Goal: Information Seeking & Learning: Find specific fact

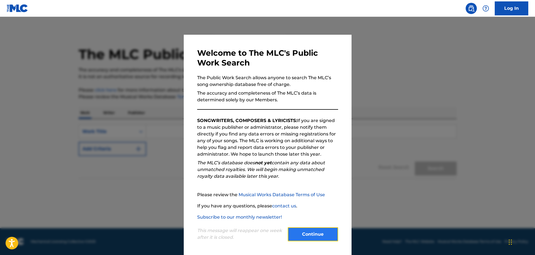
click at [324, 232] on button "Continue" at bounding box center [313, 234] width 50 height 14
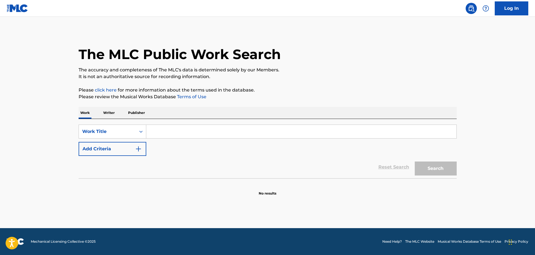
click at [217, 130] on input "Search Form" at bounding box center [301, 131] width 310 height 13
type input "still is still moving"
click at [415, 161] on button "Search" at bounding box center [436, 168] width 42 height 14
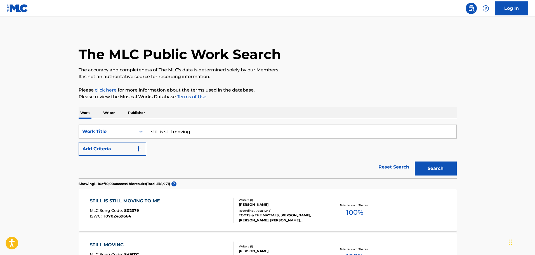
click at [156, 201] on div "STILL IS STILL MOVING TO ME" at bounding box center [126, 201] width 73 height 7
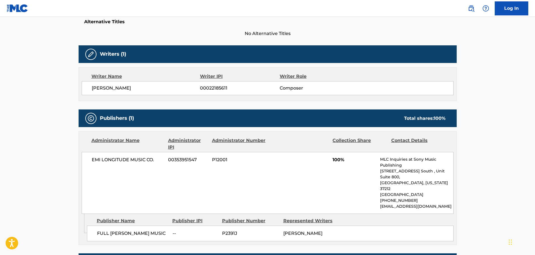
scroll to position [140, 0]
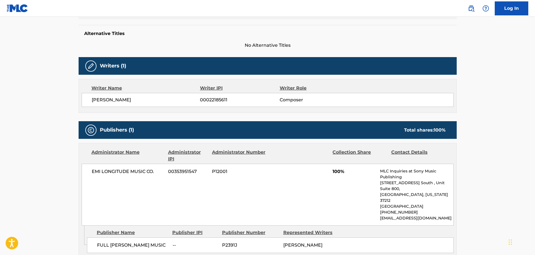
click at [130, 180] on div "EMI LONGITUDE MUSIC CO. 00353951547 P12001 100% MLC Inquiries at Sony Music Pub…" at bounding box center [268, 195] width 372 height 62
click at [139, 184] on div "EMI LONGITUDE MUSIC CO. 00353951547 P12001 100% MLC Inquiries at Sony Music Pub…" at bounding box center [268, 195] width 372 height 62
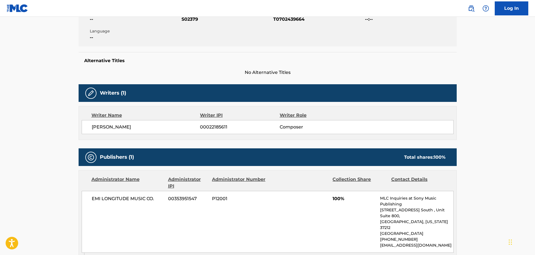
scroll to position [168, 0]
